Goal: Information Seeking & Learning: Find specific fact

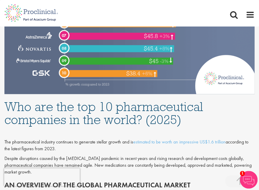
scroll to position [300, 0]
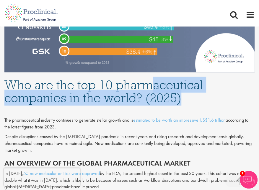
drag, startPoint x: 155, startPoint y: 81, endPoint x: 187, endPoint y: 93, distance: 34.3
click at [186, 93] on h1 "Who are the top 10 pharmaceutical companies in the world? (2025)" at bounding box center [129, 91] width 250 height 26
click at [187, 93] on h1 "Who are the top 10 pharmaceutical companies in the world? (2025)" at bounding box center [129, 91] width 250 height 26
drag, startPoint x: 184, startPoint y: 97, endPoint x: 180, endPoint y: 86, distance: 11.6
click at [181, 87] on h1 "Who are the top 10 pharmaceutical companies in the world? (2025)" at bounding box center [129, 91] width 250 height 26
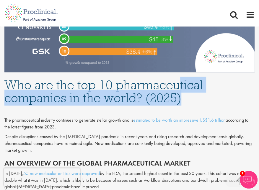
drag, startPoint x: 180, startPoint y: 86, endPoint x: 180, endPoint y: 83, distance: 3.3
click at [180, 86] on h1 "Who are the top 10 pharmaceutical companies in the world? (2025)" at bounding box center [129, 91] width 250 height 26
drag, startPoint x: 180, startPoint y: 83, endPoint x: 188, endPoint y: 105, distance: 23.1
click at [187, 104] on div "Who are the top 10 pharmaceutical companies in the world? (2025)" at bounding box center [129, 89] width 259 height 35
click at [188, 105] on div "Who are the top 10 pharmaceutical companies in the world? (2025)" at bounding box center [129, 89] width 259 height 35
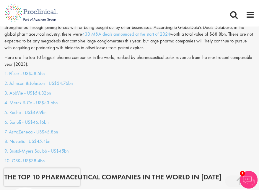
scroll to position [509, 0]
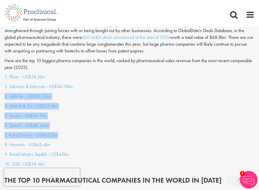
drag, startPoint x: 140, startPoint y: 81, endPoint x: 126, endPoint y: 134, distance: 54.8
click at [126, 134] on div "1. Pfizer - US$58.5bn 2. [PERSON_NAME] & [PERSON_NAME] - US$54.76bn 3. AbbVie -…" at bounding box center [129, 121] width 259 height 94
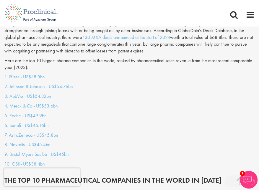
click at [126, 134] on div "1. Pfizer - US$58.5bn 2. [PERSON_NAME] & [PERSON_NAME] - US$54.76bn 3. AbbVie -…" at bounding box center [129, 121] width 259 height 94
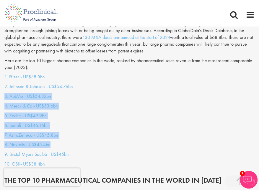
drag, startPoint x: 121, startPoint y: 98, endPoint x: 104, endPoint y: 77, distance: 27.2
click at [104, 77] on div "1. Pfizer - US$58.5bn 2. [PERSON_NAME] & [PERSON_NAME] - US$54.76bn 3. AbbVie -…" at bounding box center [129, 121] width 259 height 94
click at [103, 84] on p "2. Johnson & Johnson - US$54.76bn" at bounding box center [129, 87] width 250 height 7
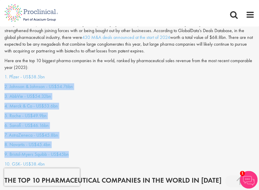
drag, startPoint x: 103, startPoint y: 72, endPoint x: 136, endPoint y: 148, distance: 82.4
click at [135, 147] on div "1. Pfizer - US$58.5bn 2. [PERSON_NAME] & [PERSON_NAME] - US$54.76bn 3. AbbVie -…" at bounding box center [129, 121] width 259 height 94
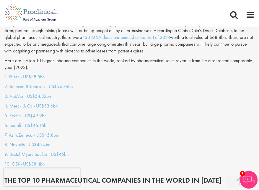
click at [137, 151] on p "9. Bristol-Myers Squibb - US$45bn" at bounding box center [129, 154] width 250 height 7
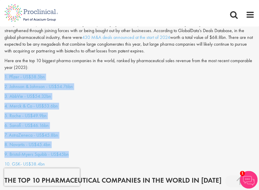
drag, startPoint x: 145, startPoint y: 144, endPoint x: 97, endPoint y: 64, distance: 93.4
click at [90, 74] on p "1. Pfizer - US$58.5bn" at bounding box center [129, 77] width 250 height 7
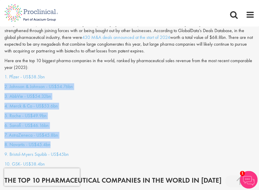
drag, startPoint x: 103, startPoint y: 94, endPoint x: 167, endPoint y: 144, distance: 81.3
click at [166, 144] on div "1. Pfizer - US$58.5bn 2. [PERSON_NAME] & [PERSON_NAME] - US$54.76bn 3. AbbVie -…" at bounding box center [129, 121] width 259 height 94
click at [167, 144] on div "1. Pfizer - US$58.5bn 2. [PERSON_NAME] & [PERSON_NAME] - US$54.76bn 3. AbbVie -…" at bounding box center [129, 121] width 259 height 94
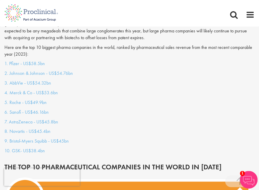
scroll to position [533, 0]
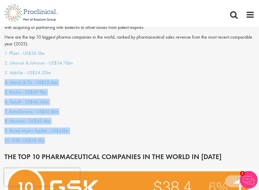
drag, startPoint x: 156, startPoint y: 135, endPoint x: 126, endPoint y: 62, distance: 79.2
click at [126, 63] on div "1. Pfizer - US$58.5bn 2. [PERSON_NAME] & [PERSON_NAME] - US$54.76bn 3. AbbVie -…" at bounding box center [129, 97] width 259 height 94
drag, startPoint x: 126, startPoint y: 62, endPoint x: 124, endPoint y: 58, distance: 4.1
click at [126, 61] on div "1. Pfizer - US$58.5bn 2. [PERSON_NAME] & [PERSON_NAME] - US$54.76bn 3. AbbVie -…" at bounding box center [129, 97] width 259 height 94
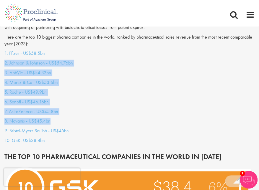
drag, startPoint x: 122, startPoint y: 114, endPoint x: 124, endPoint y: 120, distance: 5.9
click at [124, 118] on div "1. Pfizer - US$58.5bn 2. [PERSON_NAME] & [PERSON_NAME] - US$54.76bn 3. AbbVie -…" at bounding box center [129, 97] width 259 height 94
click at [124, 120] on div "1. Pfizer - US$58.5bn 2. [PERSON_NAME] & [PERSON_NAME] - US$54.76bn 3. AbbVie -…" at bounding box center [129, 97] width 259 height 94
drag, startPoint x: 123, startPoint y: 125, endPoint x: 101, endPoint y: 51, distance: 77.4
click at [101, 51] on div "1. Pfizer - US$58.5bn 2. [PERSON_NAME] & [PERSON_NAME] - US$54.76bn 3. AbbVie -…" at bounding box center [129, 97] width 259 height 94
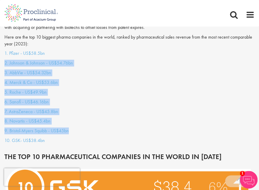
click at [101, 51] on div "1. Pfizer - US$58.5bn 2. [PERSON_NAME] & [PERSON_NAME] - US$54.76bn 3. AbbVie -…" at bounding box center [129, 97] width 259 height 94
drag, startPoint x: 101, startPoint y: 49, endPoint x: 117, endPoint y: 128, distance: 80.4
click at [117, 128] on div "1. Pfizer - US$58.5bn 2. [PERSON_NAME] & [PERSON_NAME] - US$54.76bn 3. AbbVie -…" at bounding box center [129, 97] width 259 height 94
drag, startPoint x: 119, startPoint y: 129, endPoint x: 114, endPoint y: 47, distance: 82.2
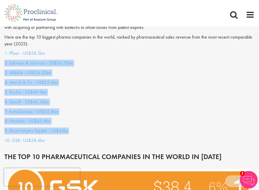
click at [115, 50] on div "1. Pfizer - US$58.5bn 2. [PERSON_NAME] & [PERSON_NAME] - US$54.76bn 3. AbbVie -…" at bounding box center [129, 97] width 259 height 94
drag, startPoint x: 114, startPoint y: 47, endPoint x: 114, endPoint y: 41, distance: 5.3
click at [114, 50] on p "1. Pfizer - US$58.5bn" at bounding box center [129, 53] width 250 height 7
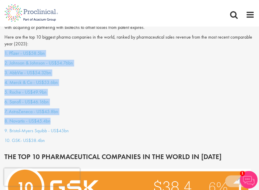
drag, startPoint x: 114, startPoint y: 41, endPoint x: 125, endPoint y: 117, distance: 76.6
click at [125, 118] on p "8. Novartis - US$45.4bn" at bounding box center [129, 121] width 250 height 7
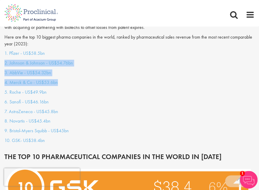
drag, startPoint x: 86, startPoint y: 50, endPoint x: 105, endPoint y: 111, distance: 64.1
click at [105, 109] on div "1. Pfizer - US$58.5bn 2. [PERSON_NAME] & [PERSON_NAME] - US$54.76bn 3. AbbVie -…" at bounding box center [129, 97] width 259 height 94
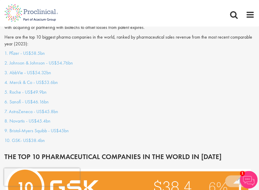
drag, startPoint x: 105, startPoint y: 111, endPoint x: 105, endPoint y: 96, distance: 14.2
click at [105, 104] on div "1. Pfizer - US$58.5bn 2. [PERSON_NAME] & [PERSON_NAME] - US$54.76bn 3. AbbVie -…" at bounding box center [129, 97] width 259 height 94
click at [132, 91] on div "1. Pfizer - US$58.5bn 2. [PERSON_NAME] & [PERSON_NAME] - US$54.76bn 3. AbbVie -…" at bounding box center [129, 97] width 259 height 94
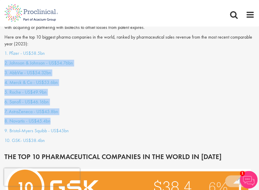
drag, startPoint x: 141, startPoint y: 55, endPoint x: 136, endPoint y: 121, distance: 66.5
click at [138, 113] on div "1. Pfizer - US$58.5bn 2. [PERSON_NAME] & [PERSON_NAME] - US$54.76bn 3. AbbVie -…" at bounding box center [129, 97] width 259 height 94
drag, startPoint x: 130, startPoint y: 128, endPoint x: 122, endPoint y: 46, distance: 82.8
click at [122, 50] on div "1. Pfizer - US$58.5bn 2. [PERSON_NAME] & [PERSON_NAME] - US$54.76bn 3. AbbVie -…" at bounding box center [129, 97] width 259 height 94
click at [122, 50] on p "1. Pfizer - US$58.5bn" at bounding box center [129, 53] width 250 height 7
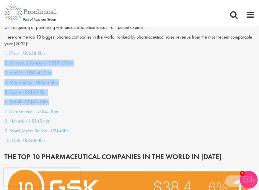
drag, startPoint x: 121, startPoint y: 46, endPoint x: 119, endPoint y: 108, distance: 62.0
click at [119, 97] on div "1. Pfizer - US$58.5bn 2. [PERSON_NAME] & [PERSON_NAME] - US$54.76bn 3. AbbVie -…" at bounding box center [129, 97] width 259 height 94
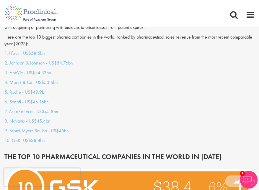
click at [119, 108] on div "1. Pfizer - US$58.5bn 2. [PERSON_NAME] & [PERSON_NAME] - US$54.76bn 3. AbbVie -…" at bounding box center [129, 97] width 259 height 94
